Goal: Information Seeking & Learning: Learn about a topic

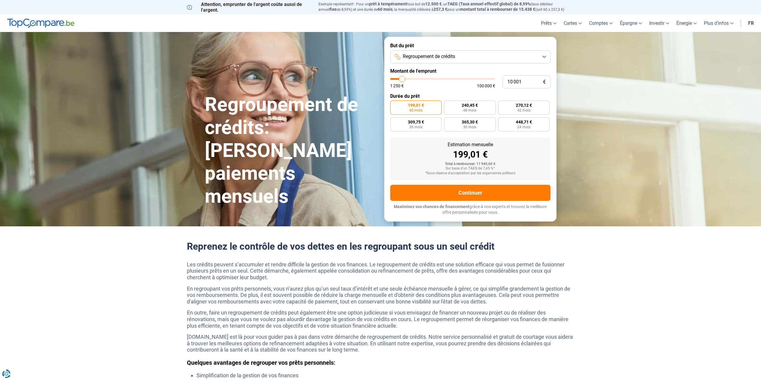
type input "9 500"
type input "9500"
type input "10 000"
type input "10000"
type input "10 250"
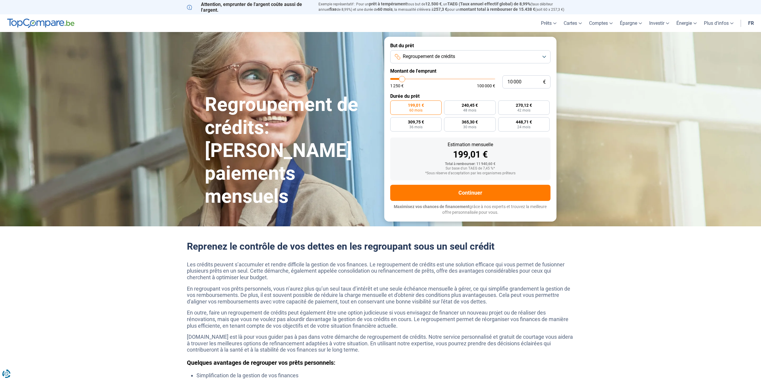
type input "10250"
type input "11 250"
type input "11250"
type input "11 750"
type input "11750"
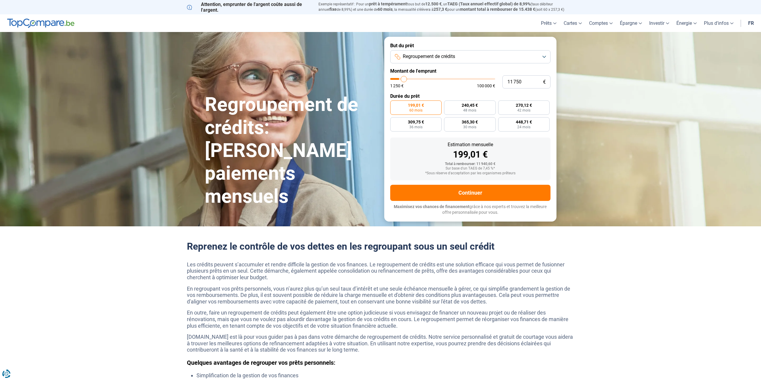
type input "12 500"
type input "12500"
type input "12 750"
type input "12750"
type input "13 000"
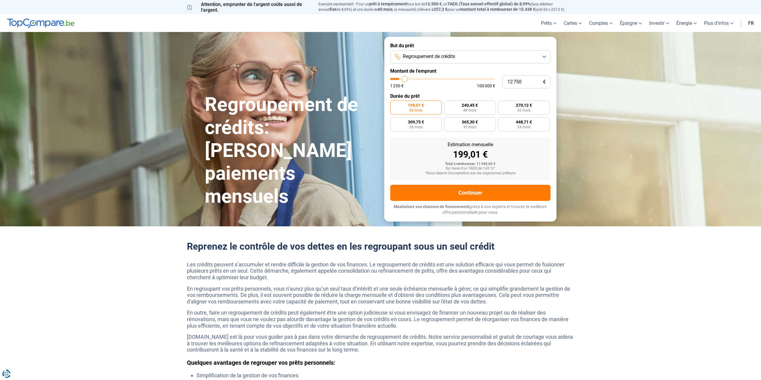
type input "13000"
type input "13 500"
type input "13500"
type input "14 000"
type input "14000"
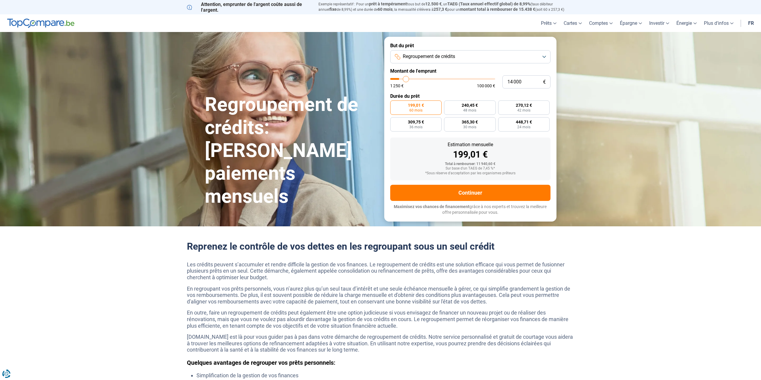
type input "14 250"
type input "14250"
type input "14 500"
type input "14500"
type input "14 750"
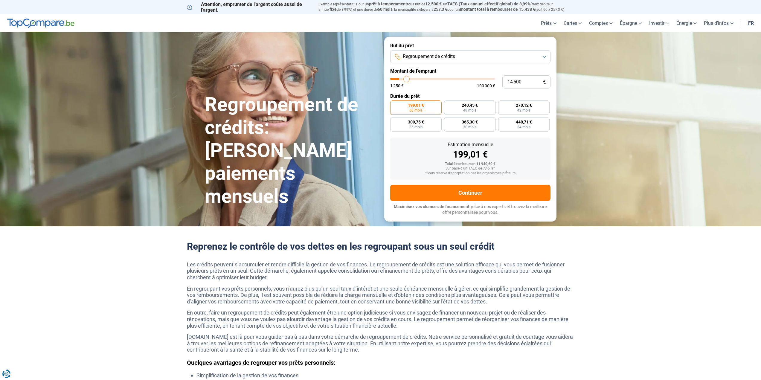
type input "14750"
type input "15 500"
type input "15500"
type input "15 750"
type input "15750"
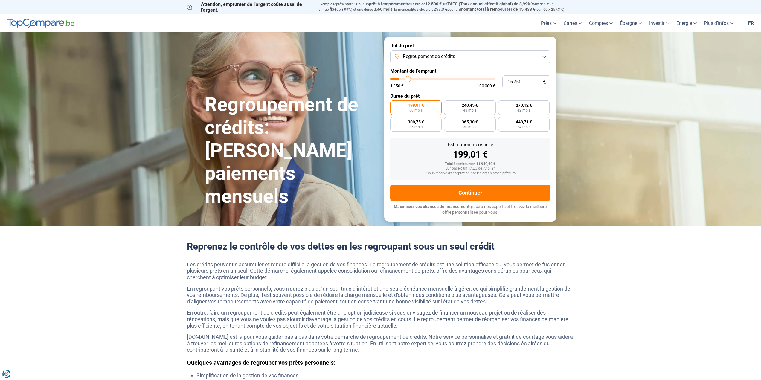
type input "16 250"
type input "16250"
type input "17 250"
type input "17250"
type input "17 750"
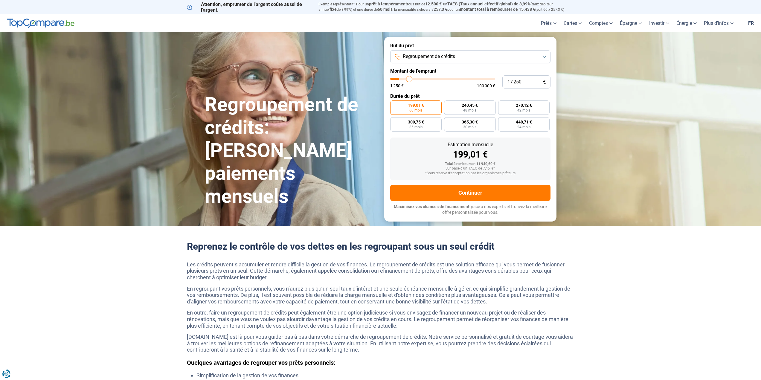
type input "17750"
type input "19 000"
type input "19000"
type input "20 250"
type input "20250"
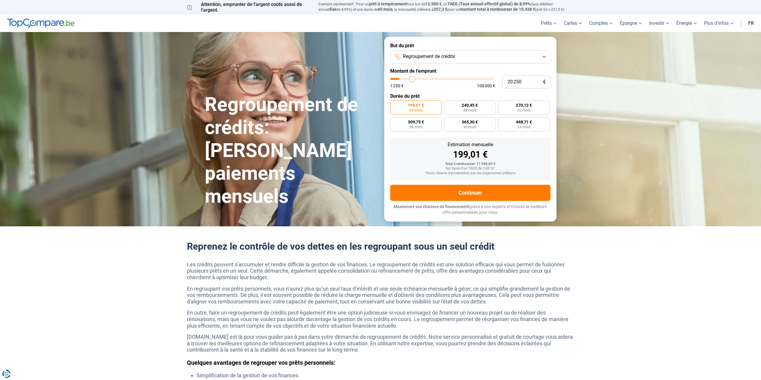
type input "22 000"
type input "22000"
type input "23 750"
type input "23750"
type input "26 000"
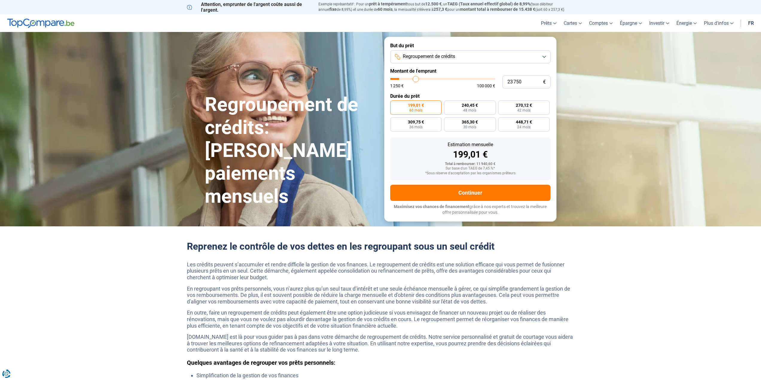
type input "26000"
type input "28 000"
type input "28000"
type input "29 500"
type input "29500"
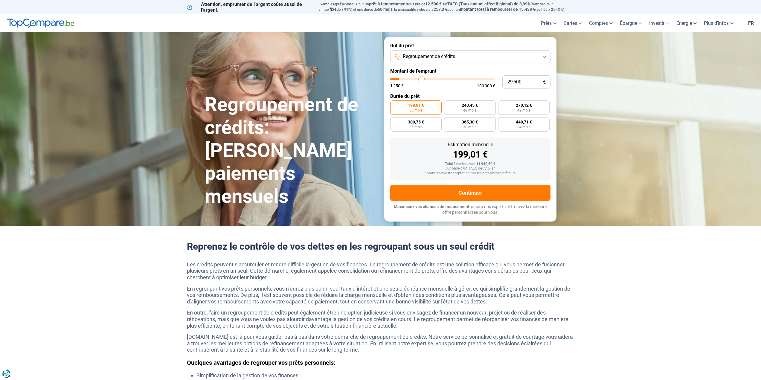
type input "31 000"
type input "31000"
type input "32 250"
type input "32250"
type input "33 750"
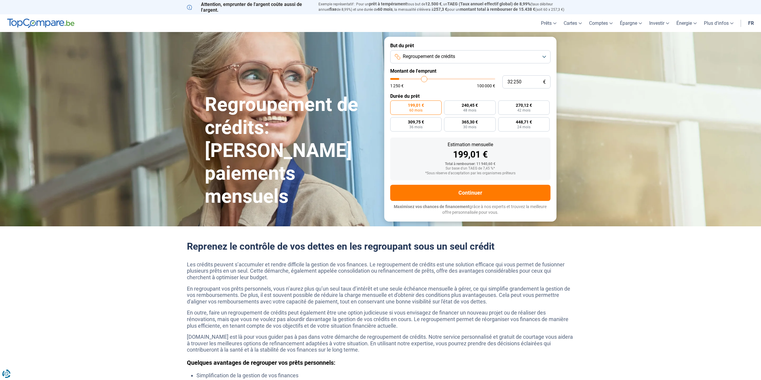
type input "33750"
type input "34 750"
type input "34750"
type input "35 750"
type input "35750"
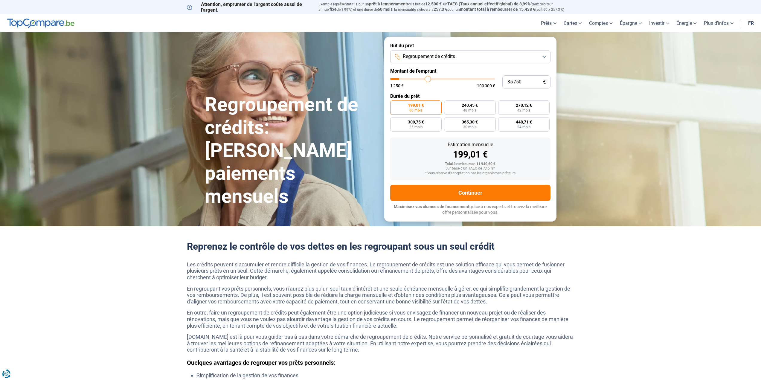
type input "36 750"
type input "36750"
type input "38 000"
type input "38000"
type input "39 500"
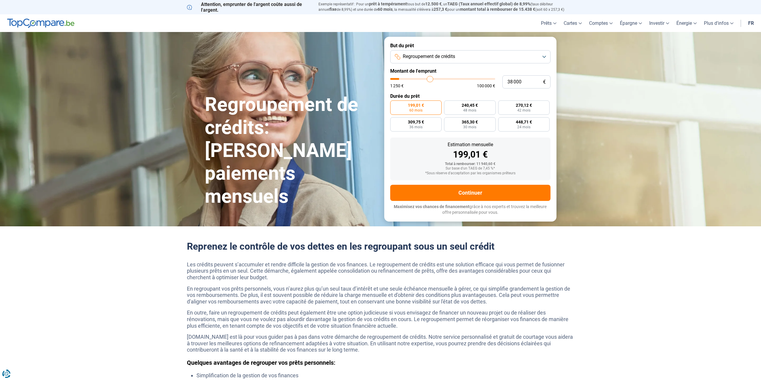
type input "39500"
type input "41 250"
type input "41250"
type input "44 000"
type input "44000"
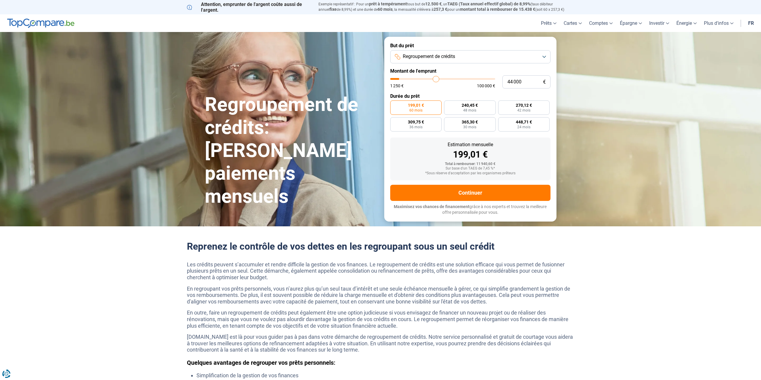
type input "47 500"
type input "47500"
type input "52 750"
type input "52750"
type input "58 000"
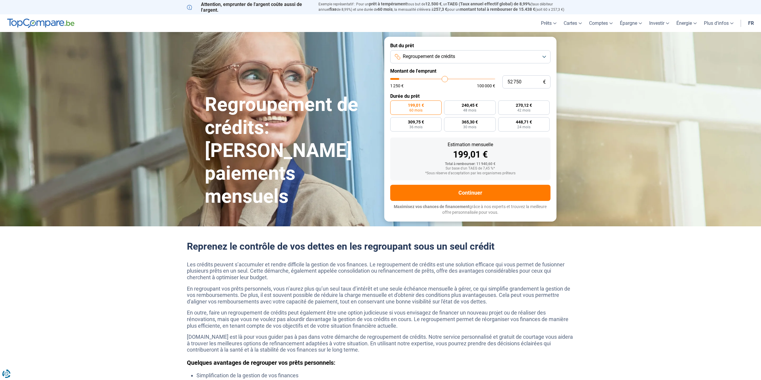
type input "58000"
type input "65 000"
type input "65000"
type input "71 750"
type input "71750"
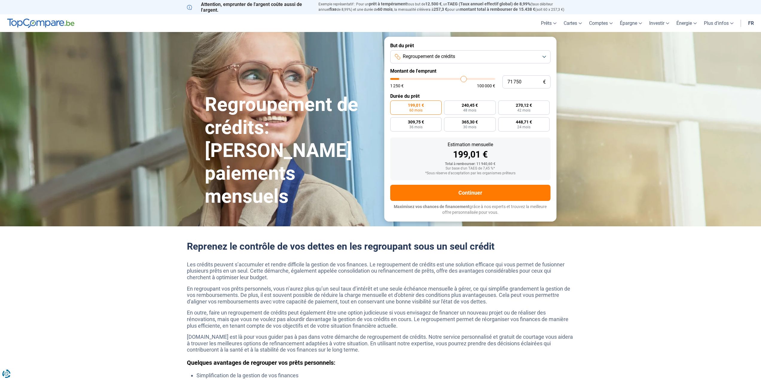
type input "79 250"
type input "79250"
type input "85 750"
type input "85750"
type input "90 500"
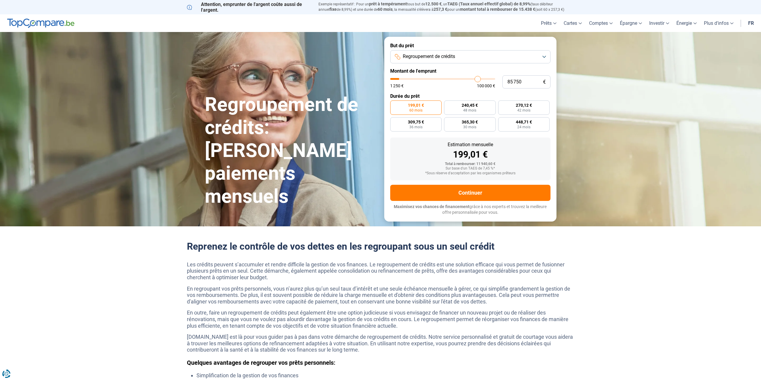
type input "90500"
type input "95 000"
type input "95000"
type input "97 500"
type input "97500"
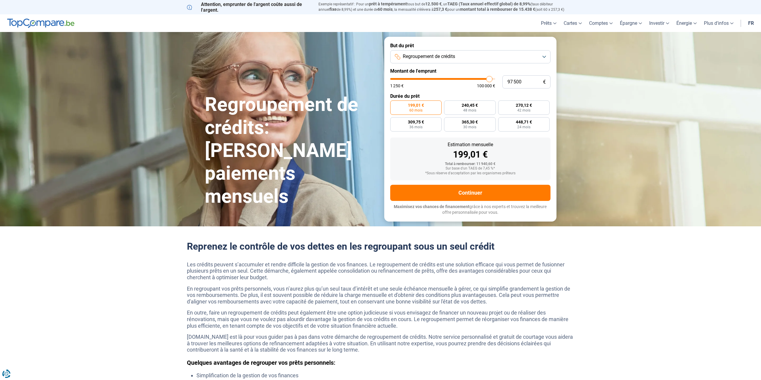
type input "99 500"
type input "99500"
type input "100 000"
drag, startPoint x: 401, startPoint y: 78, endPoint x: 493, endPoint y: 84, distance: 92.3
type input "100000"
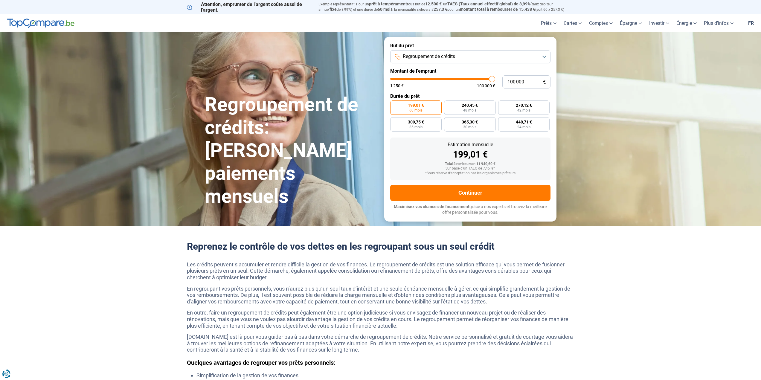
click at [493, 80] on input "range" at bounding box center [442, 79] width 105 height 2
radio input "false"
